Goal: Task Accomplishment & Management: Use online tool/utility

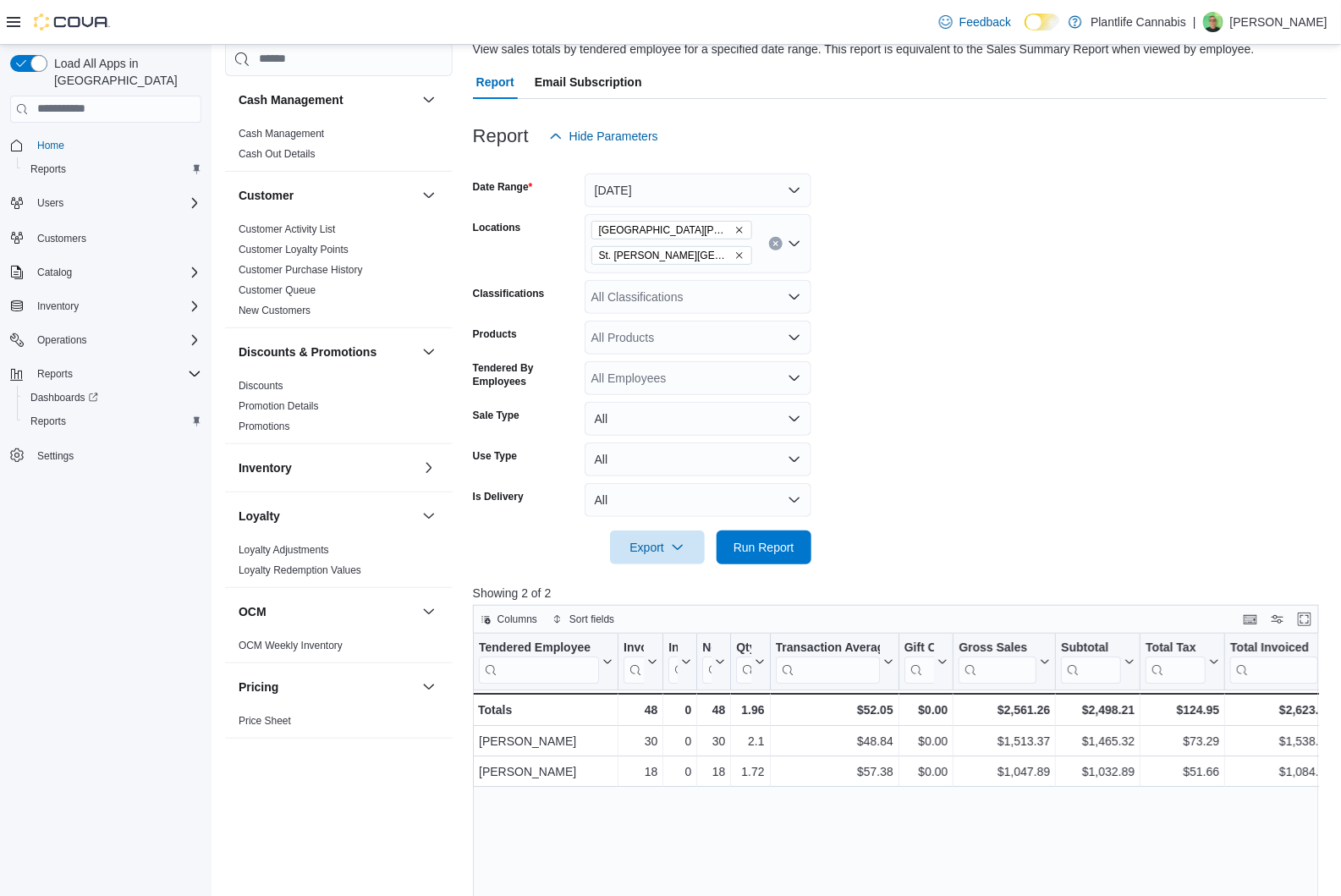
scroll to position [487, 0]
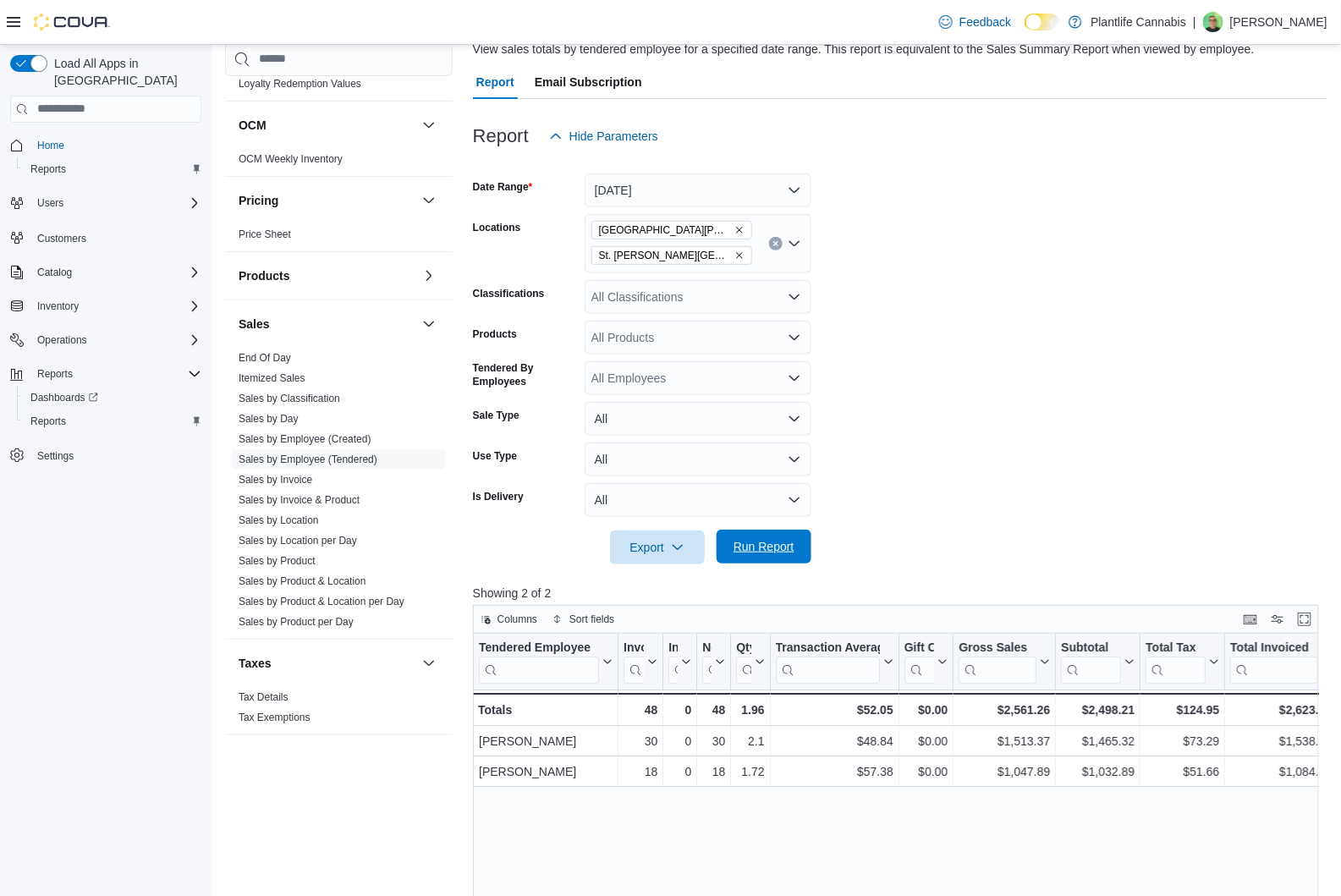
click at [770, 550] on span "Run Report" at bounding box center [764, 546] width 61 height 17
click at [768, 546] on span "Run Report" at bounding box center [764, 546] width 61 height 17
click at [769, 547] on span "Run Report" at bounding box center [764, 546] width 61 height 17
click at [794, 299] on icon "Open list of options" at bounding box center [795, 296] width 10 height 5
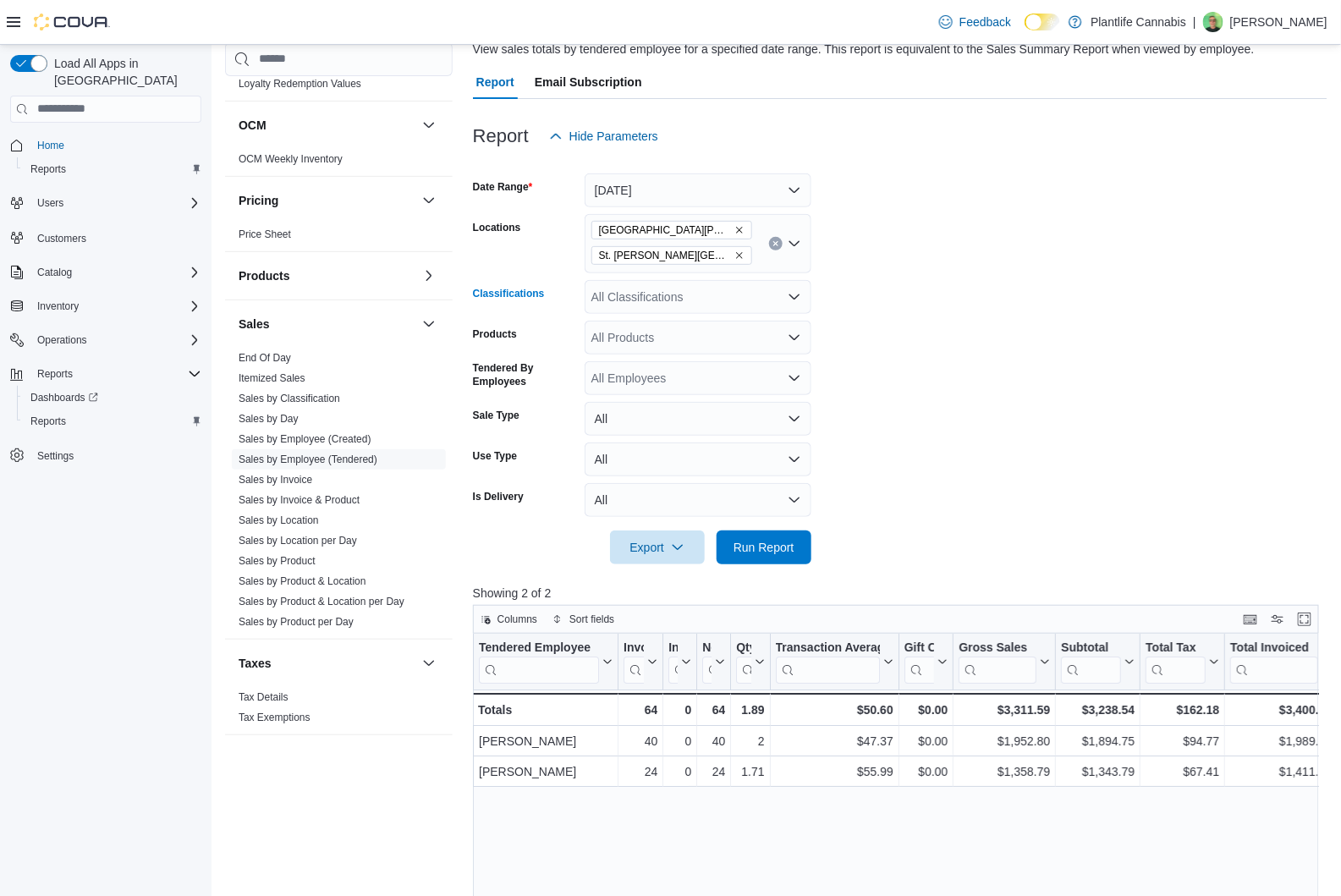
click at [795, 302] on icon "Open list of options" at bounding box center [795, 297] width 14 height 14
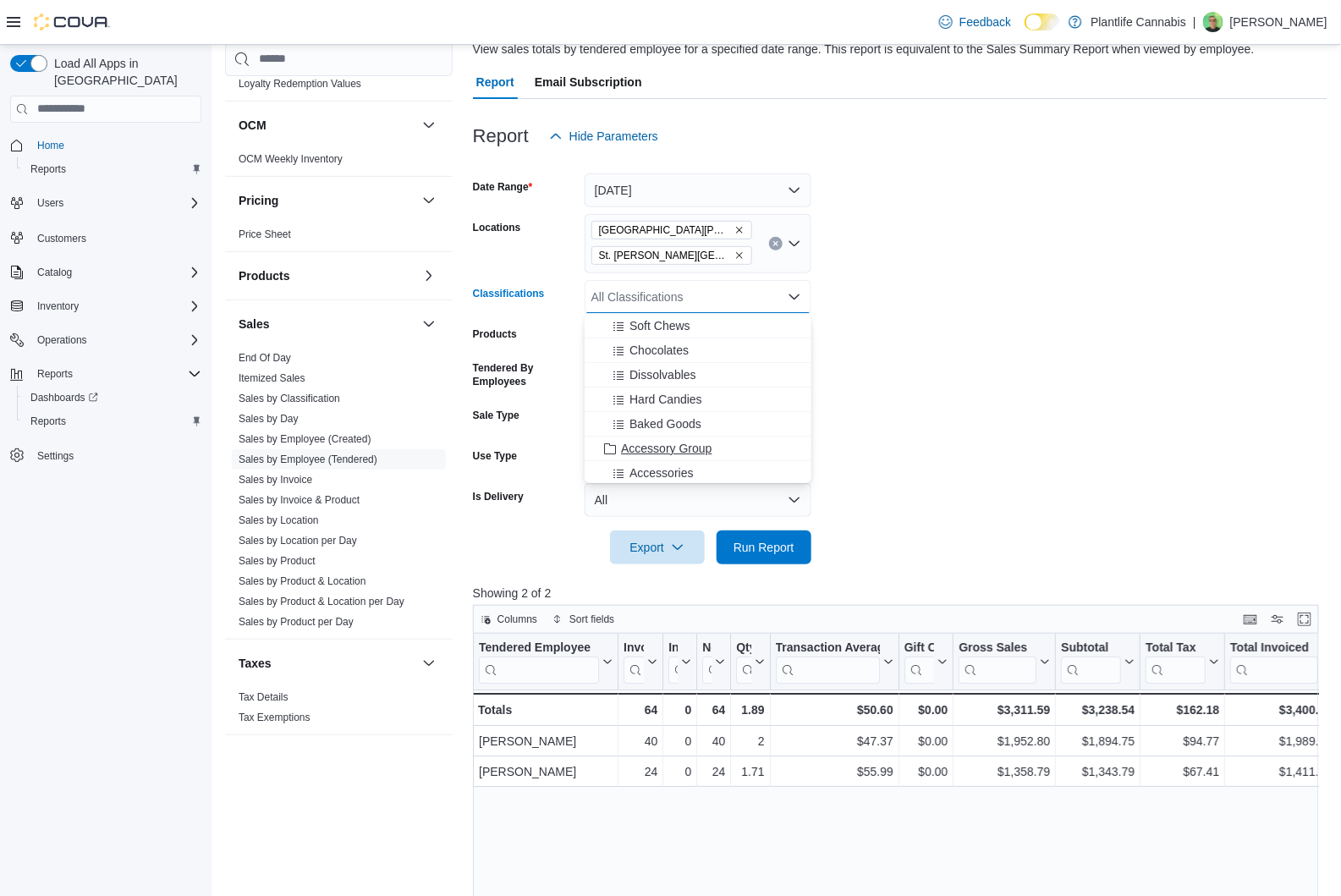
click at [678, 446] on span "Accessory Group" at bounding box center [666, 448] width 91 height 17
click at [785, 544] on span "Run Report" at bounding box center [764, 546] width 61 height 17
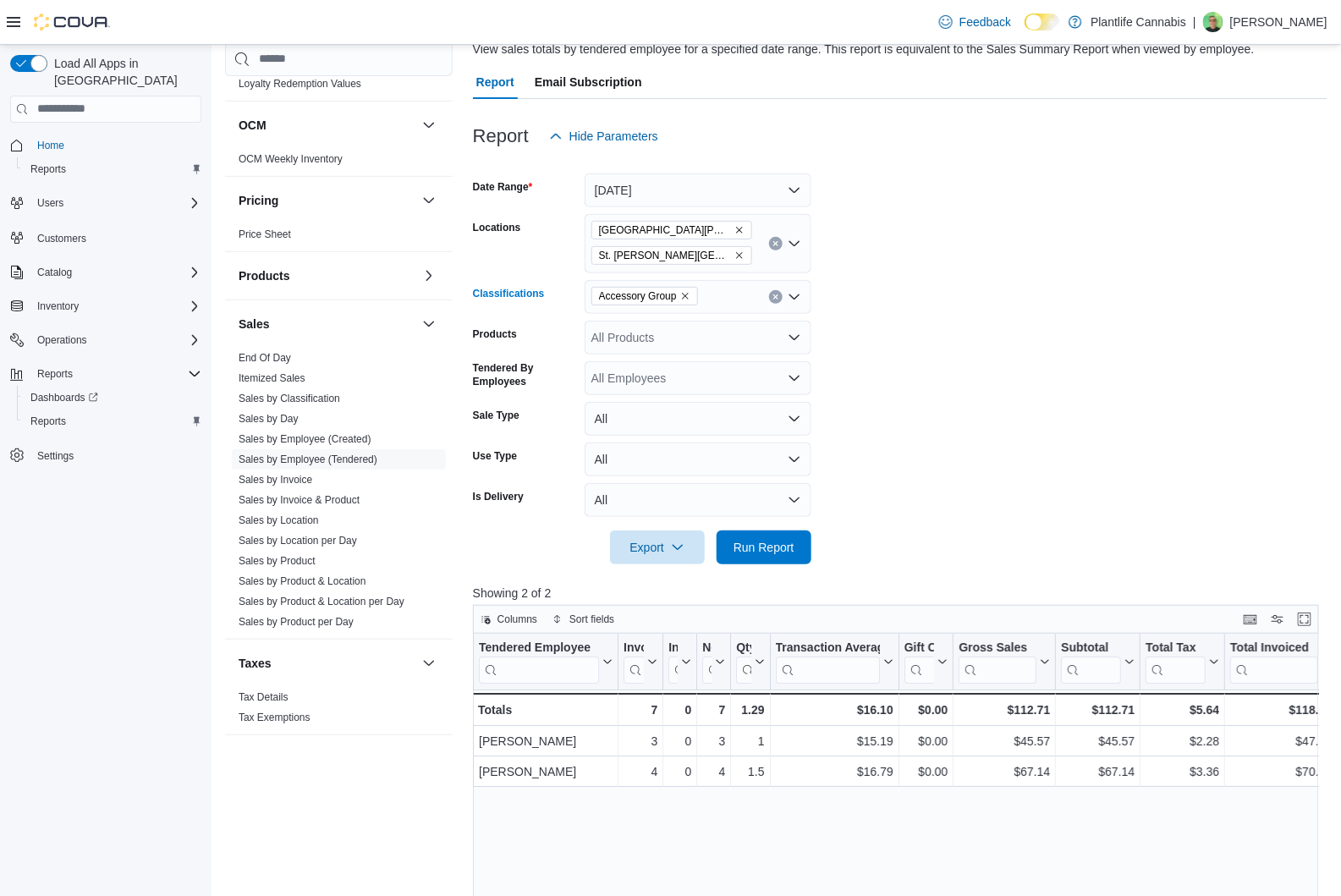
click at [778, 300] on button "Clear input" at bounding box center [776, 297] width 14 height 14
click at [1056, 520] on div at bounding box center [901, 524] width 855 height 14
click at [758, 546] on span "Run Report" at bounding box center [764, 546] width 61 height 17
